Goal: Information Seeking & Learning: Check status

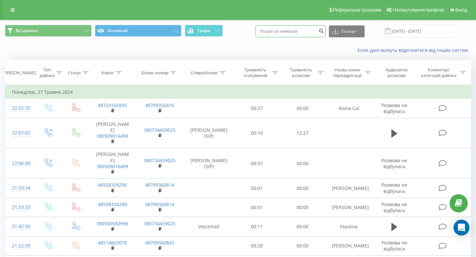
click at [295, 27] on input at bounding box center [291, 31] width 70 height 12
paste input "380669177476"
type input "380669177476"
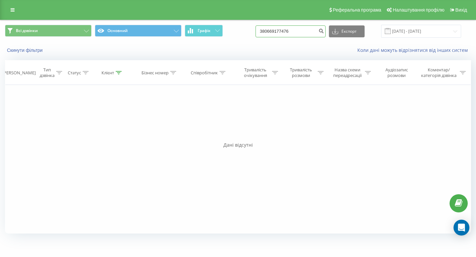
click at [296, 33] on input "380669177476" at bounding box center [291, 31] width 70 height 12
paste input "988692337"
type input "380988692337"
